Goal: Find specific page/section: Find specific page/section

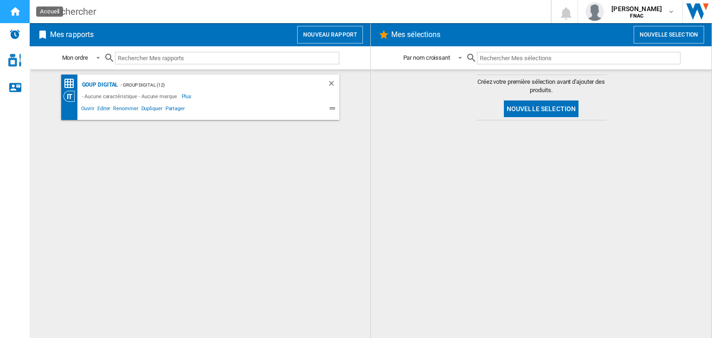
click at [17, 19] on div "Accueil" at bounding box center [15, 11] width 30 height 23
click at [96, 85] on div "Goup digital" at bounding box center [99, 85] width 39 height 12
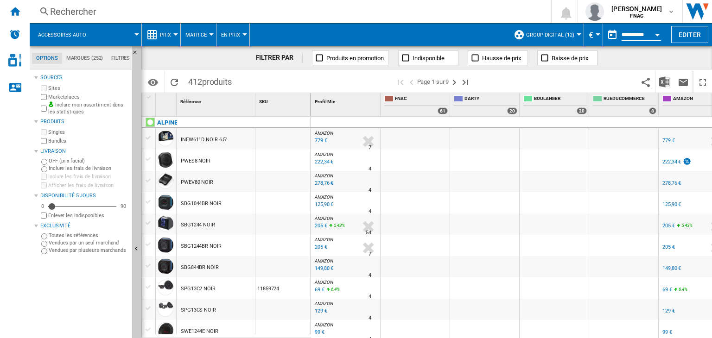
click at [95, 85] on label "Sites" at bounding box center [88, 88] width 80 height 7
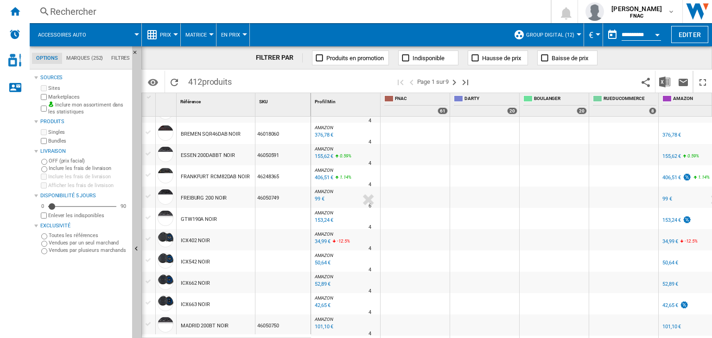
scroll to position [682, 0]
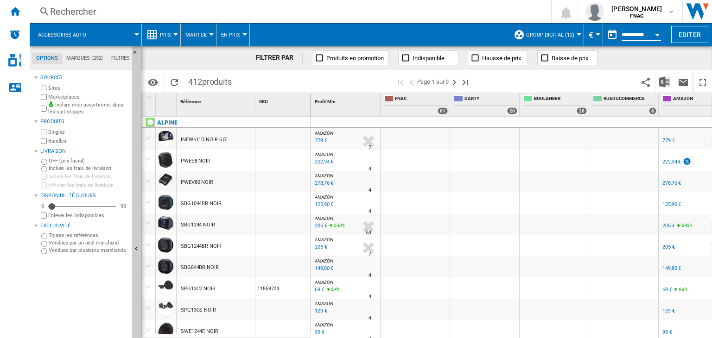
click at [194, 139] on div "INEW611D NOIR 6.5"" at bounding box center [204, 139] width 47 height 21
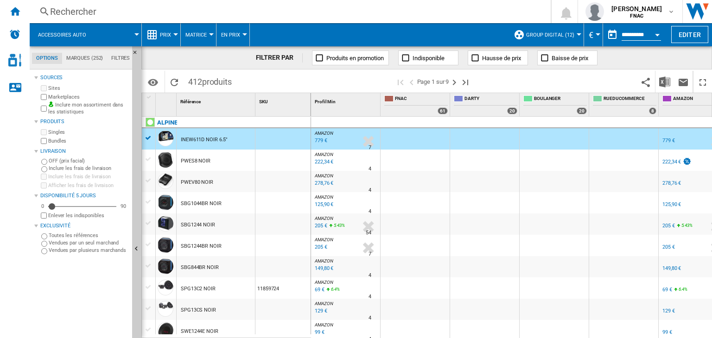
click at [194, 139] on div "INEW611D NOIR 6.5"" at bounding box center [204, 139] width 47 height 21
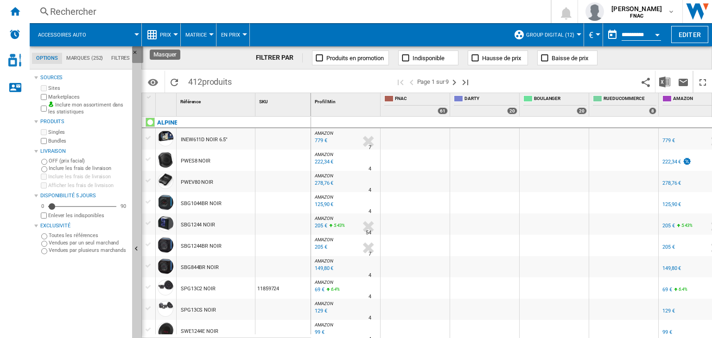
click at [138, 57] on ng-md-icon "Masquer" at bounding box center [137, 55] width 11 height 11
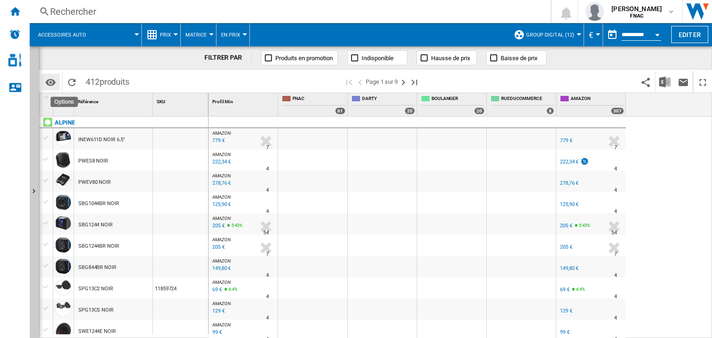
click at [59, 87] on button "Options" at bounding box center [50, 82] width 19 height 17
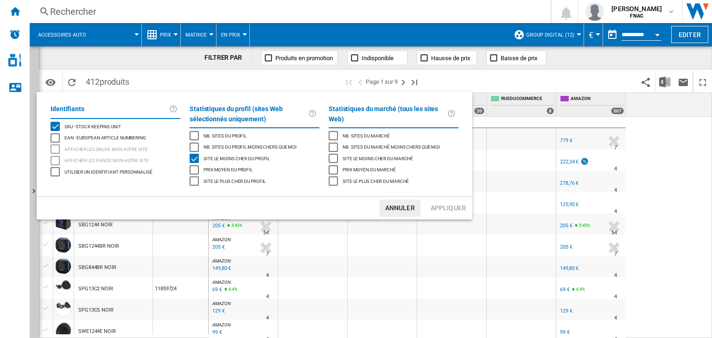
click at [32, 195] on md-backdrop at bounding box center [356, 169] width 712 height 338
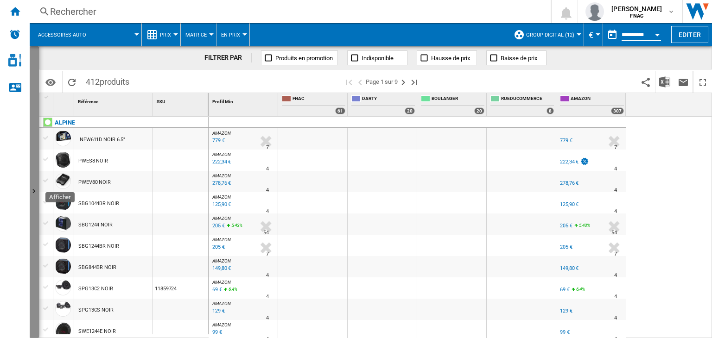
click at [35, 190] on ng-md-icon "Afficher" at bounding box center [35, 192] width 11 height 11
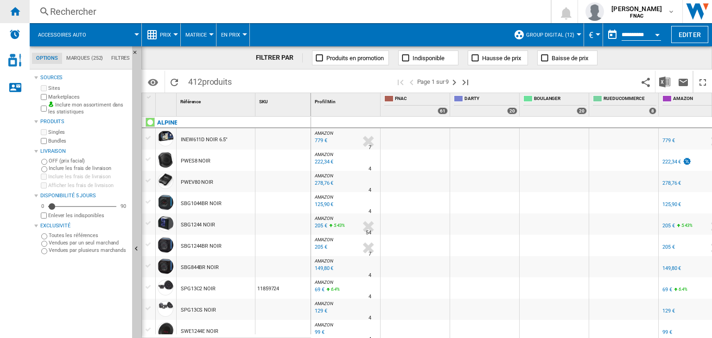
click at [15, 13] on ng-md-icon "Accueil" at bounding box center [14, 11] width 11 height 11
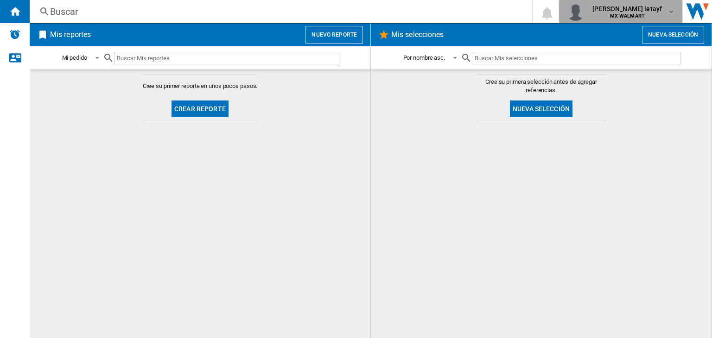
click at [669, 8] on md-icon "button" at bounding box center [670, 11] width 7 height 7
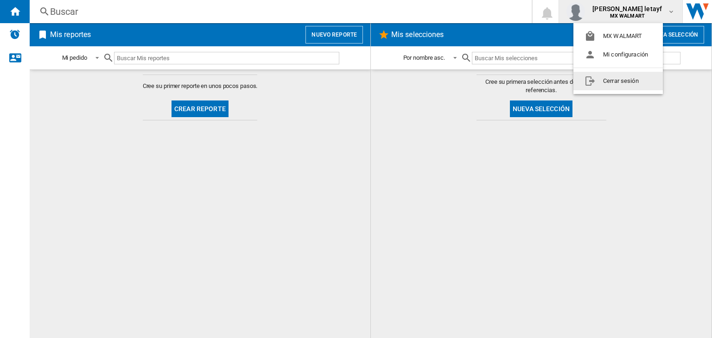
click at [618, 79] on button "Cerrar sesión" at bounding box center [617, 81] width 89 height 19
